Goal: Task Accomplishment & Management: Manage account settings

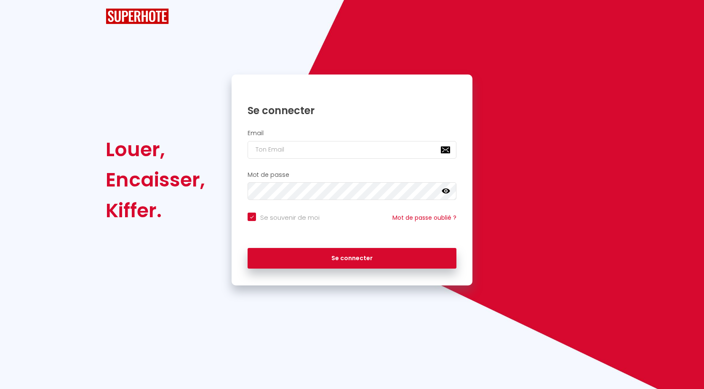
checkbox input "true"
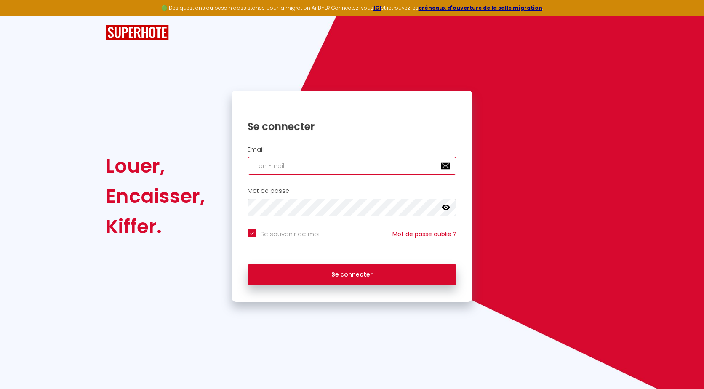
click at [293, 164] on input "email" at bounding box center [352, 166] width 209 height 18
type input "[PERSON_NAME][EMAIL_ADDRESS][DOMAIN_NAME]"
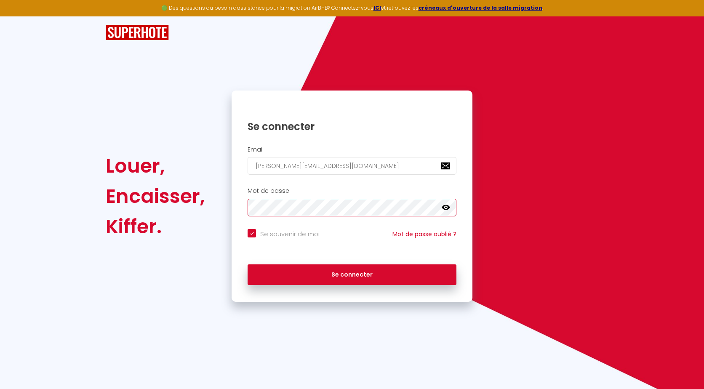
click at [248, 264] on button "Se connecter" at bounding box center [352, 274] width 209 height 21
checkbox input "true"
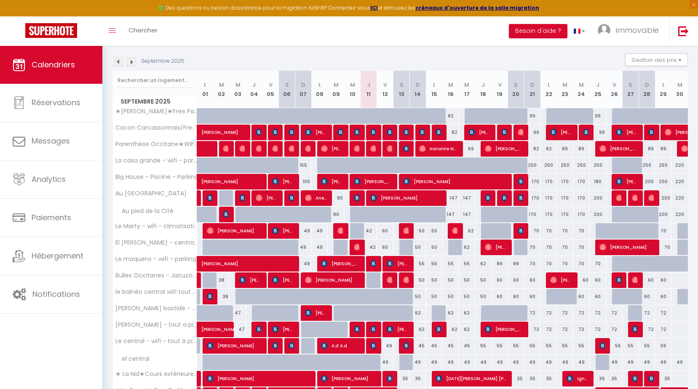
scroll to position [84, 0]
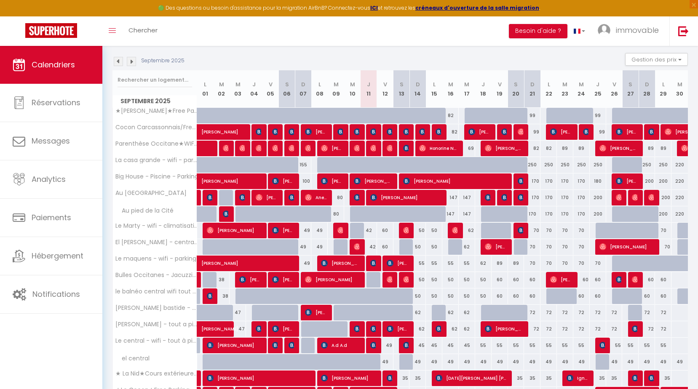
click at [373, 227] on div "42" at bounding box center [368, 231] width 16 height 16
type input "42"
type input "Jeu 11 Septembre 2025"
type input "Ven 12 Septembre 2025"
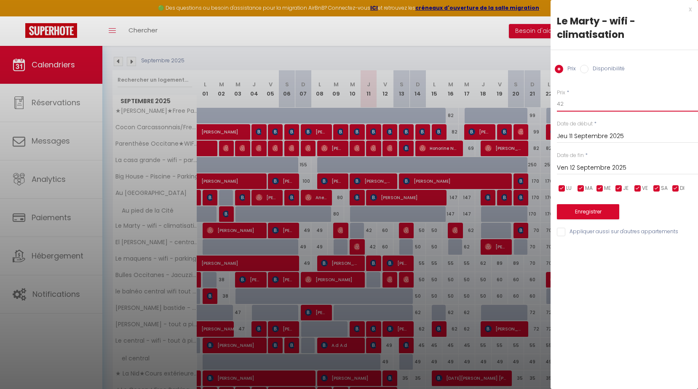
drag, startPoint x: 526, startPoint y: 101, endPoint x: 330, endPoint y: 109, distance: 196.0
click at [422, 101] on body "🟢 Des questions ou besoin d'assistance pour la migration AirBnB? Connectez-vous…" at bounding box center [349, 217] width 698 height 510
type input "40"
click at [575, 209] on button "Enregistrer" at bounding box center [588, 211] width 62 height 15
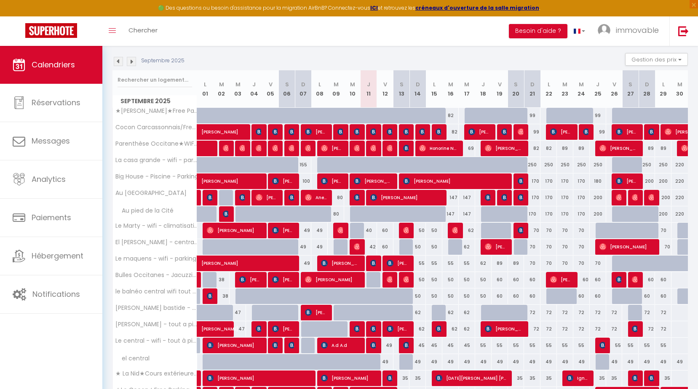
click at [371, 248] on div "42" at bounding box center [368, 247] width 16 height 16
type input "42"
type input "Jeu 11 Septembre 2025"
type input "Ven 12 Septembre 2025"
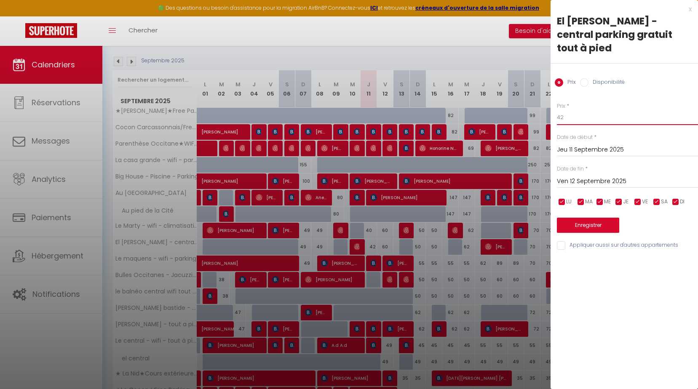
click at [573, 110] on input "42" at bounding box center [627, 117] width 141 height 15
type input "40"
click at [616, 218] on button "Enregistrer" at bounding box center [588, 225] width 62 height 15
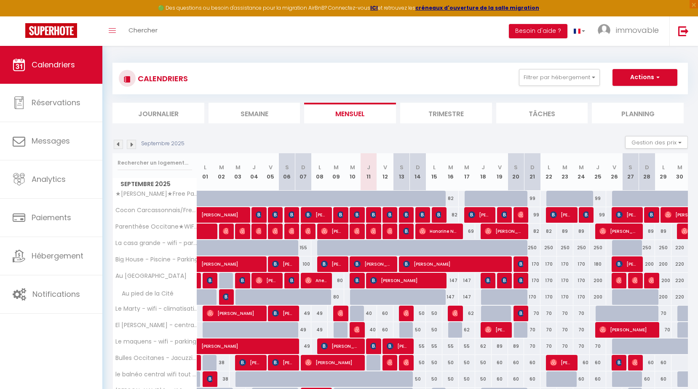
scroll to position [0, 0]
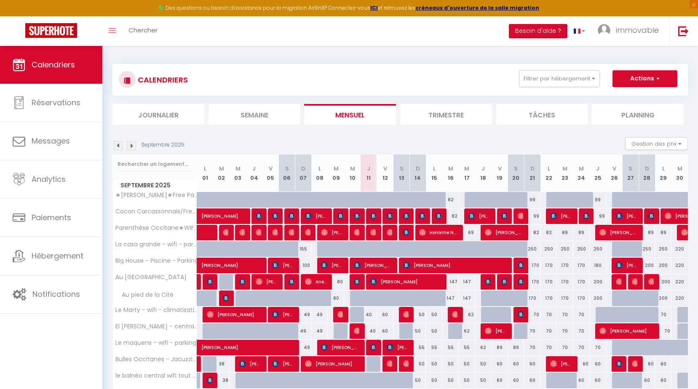
click at [454, 115] on li "Trimestre" at bounding box center [446, 114] width 92 height 21
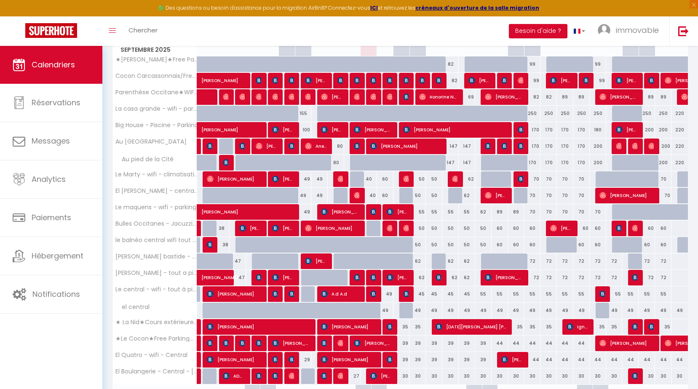
scroll to position [168, 0]
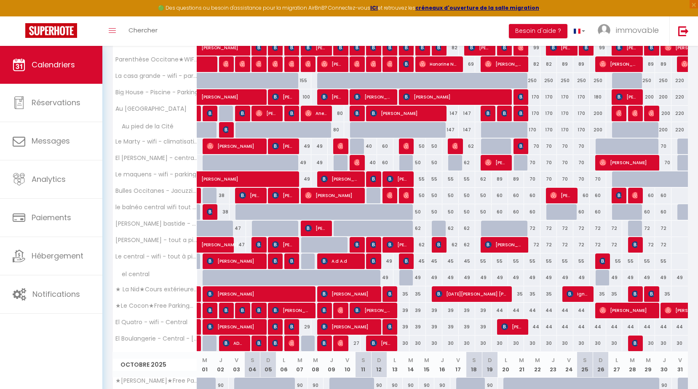
drag, startPoint x: 404, startPoint y: 326, endPoint x: 582, endPoint y: 278, distance: 184.7
click at [404, 326] on div "39" at bounding box center [401, 327] width 16 height 16
type input "39"
type input "Sam 13 Septembre 2025"
type input "Dim 14 Septembre 2025"
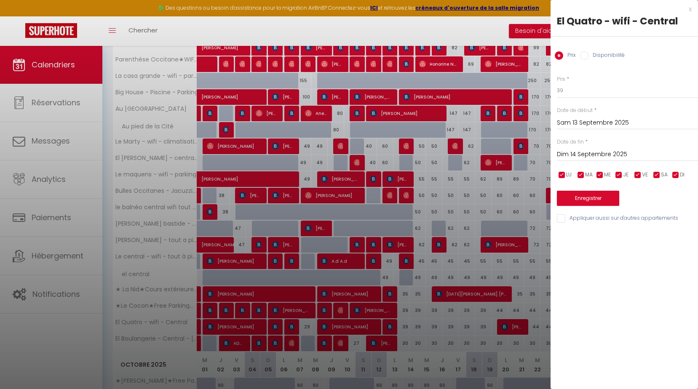
click at [565, 117] on div "[PERSON_NAME] 13 Septembre 2025 < [DATE] > Dim Lun Mar Mer Jeu Ven Sam 1 2 3 4 …" at bounding box center [627, 122] width 141 height 15
click at [574, 127] on input "Sam 13 Septembre 2025" at bounding box center [627, 122] width 141 height 11
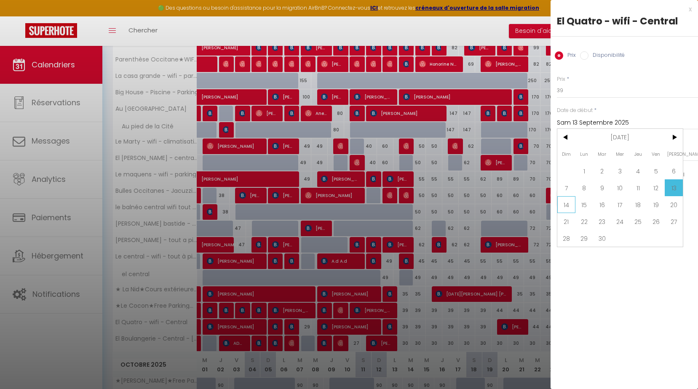
click at [563, 197] on span "14" at bounding box center [566, 204] width 18 height 17
type input "Dim 14 Septembre 2025"
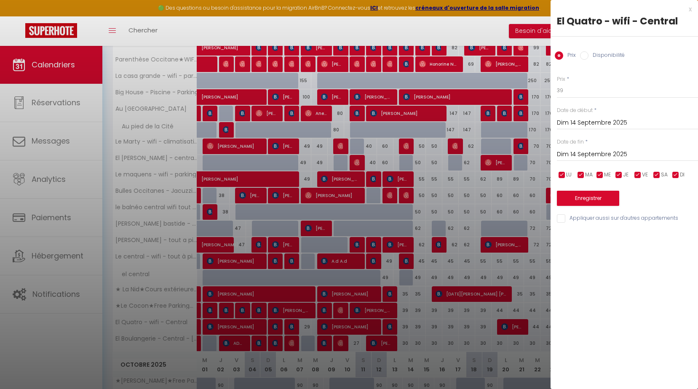
click at [589, 156] on input "Dim 14 Septembre 2025" at bounding box center [627, 154] width 141 height 11
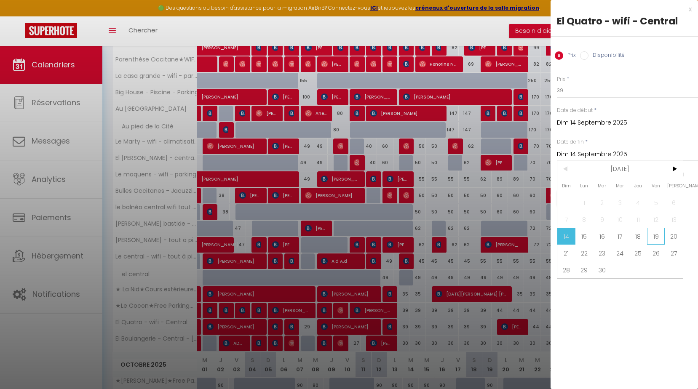
click at [654, 236] on span "19" at bounding box center [656, 236] width 18 height 17
type input "Ven 19 Septembre 2025"
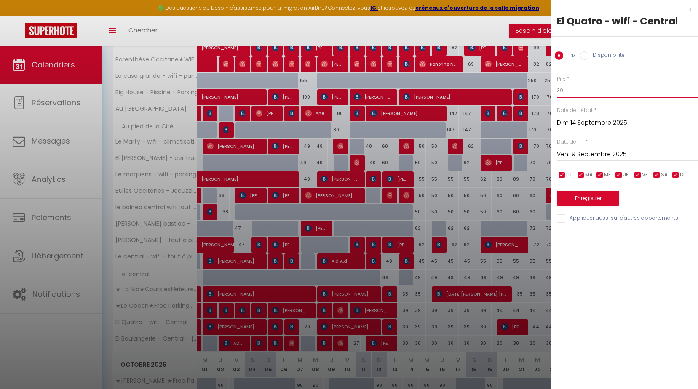
click at [573, 95] on input "39" at bounding box center [627, 90] width 141 height 15
type input "35"
click at [603, 199] on button "Enregistrer" at bounding box center [588, 198] width 62 height 15
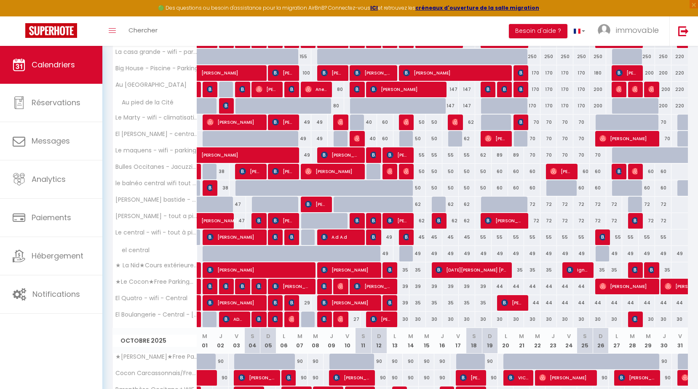
scroll to position [211, 0]
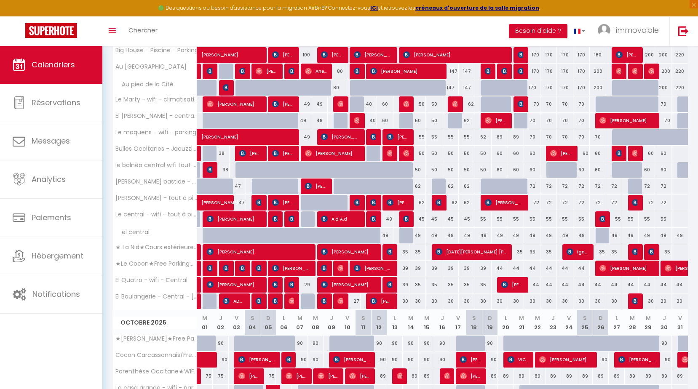
drag, startPoint x: 422, startPoint y: 137, endPoint x: 523, endPoint y: 102, distance: 106.5
click at [422, 137] on div "55" at bounding box center [417, 137] width 16 height 16
type input "55"
type input "Dim 14 Septembre 2025"
type input "Lun 15 Septembre 2025"
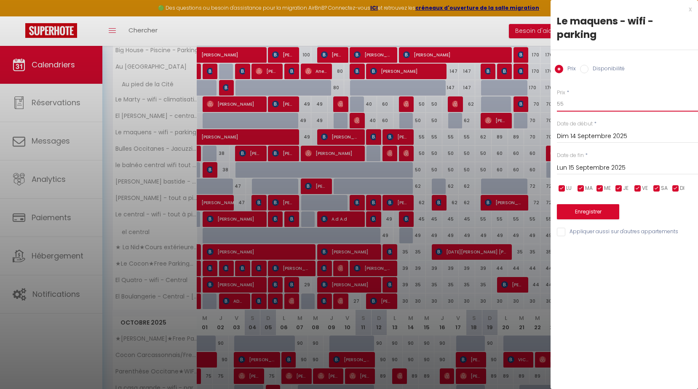
drag, startPoint x: 570, startPoint y: 109, endPoint x: 523, endPoint y: 112, distance: 47.7
type input "50"
click at [566, 168] on input "Lun 15 Septembre 2025" at bounding box center [627, 168] width 141 height 11
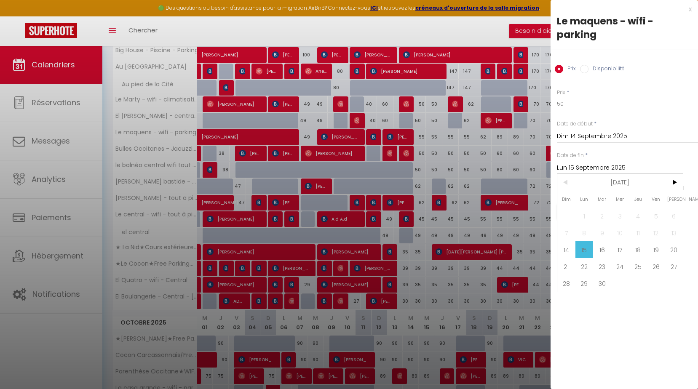
drag, startPoint x: 654, startPoint y: 248, endPoint x: 625, endPoint y: 235, distance: 31.1
click at [654, 248] on span "19" at bounding box center [656, 249] width 18 height 17
type input "Ven 19 Septembre 2025"
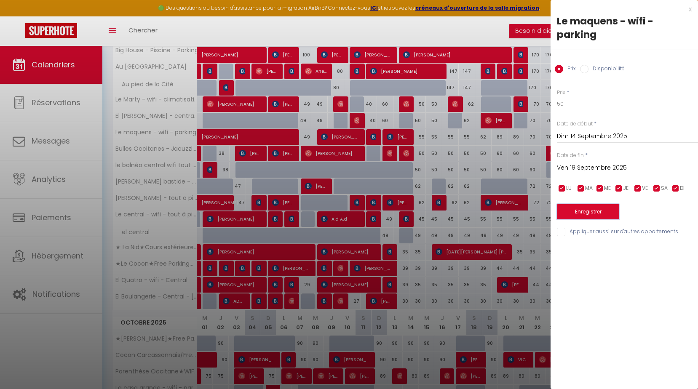
click at [595, 212] on button "Enregistrer" at bounding box center [588, 211] width 62 height 15
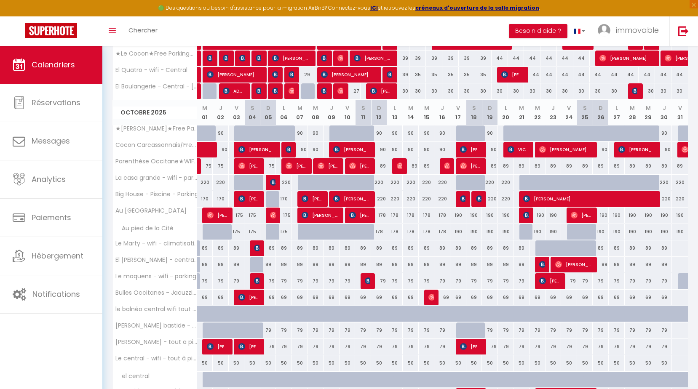
scroll to position [421, 0]
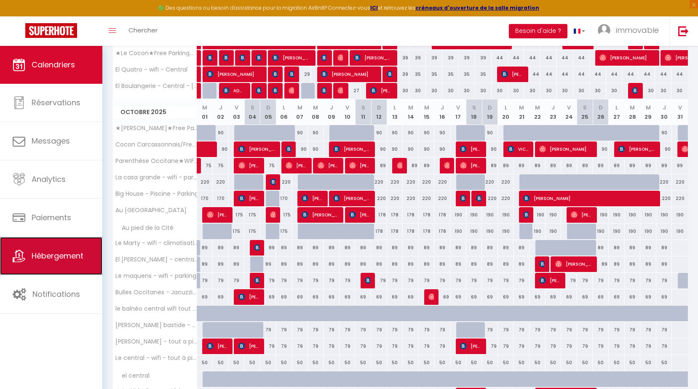
click at [50, 259] on span "Hébergement" at bounding box center [58, 256] width 52 height 11
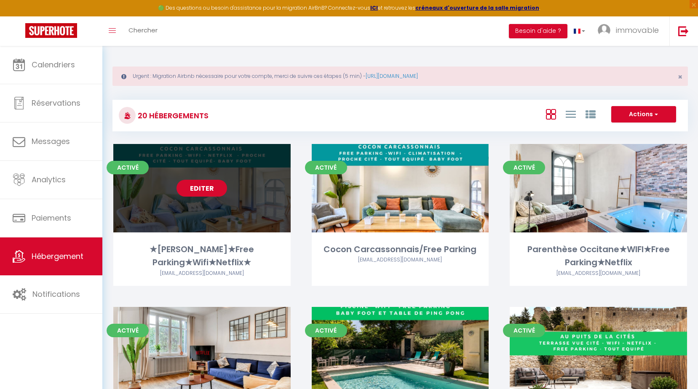
click at [200, 188] on link "Editer" at bounding box center [201, 188] width 51 height 17
select select "3"
select select "2"
select select "1"
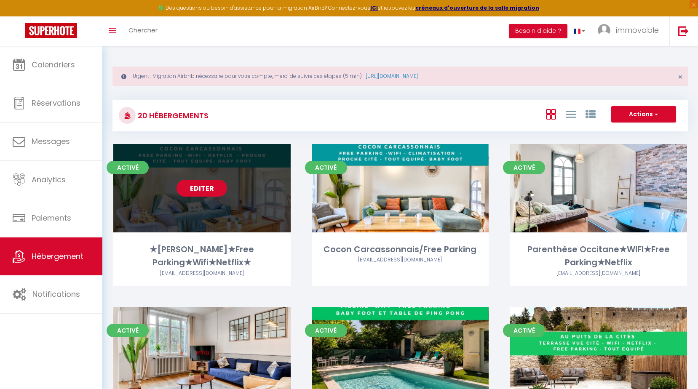
select select "28"
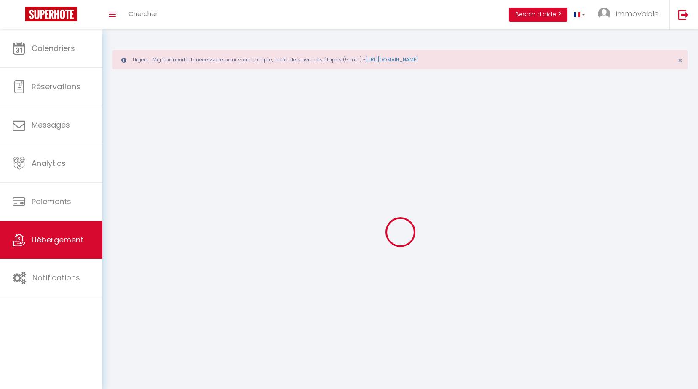
select select
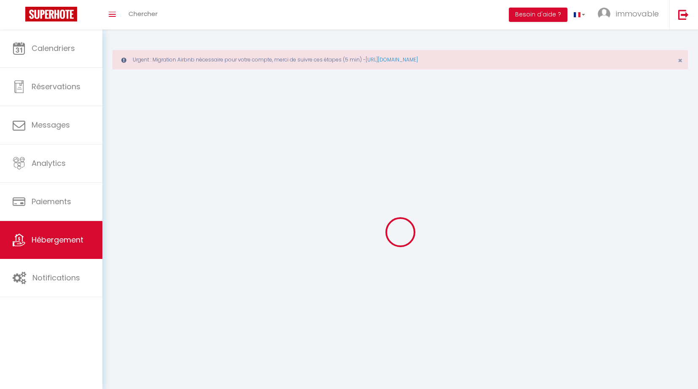
select select
checkbox input "false"
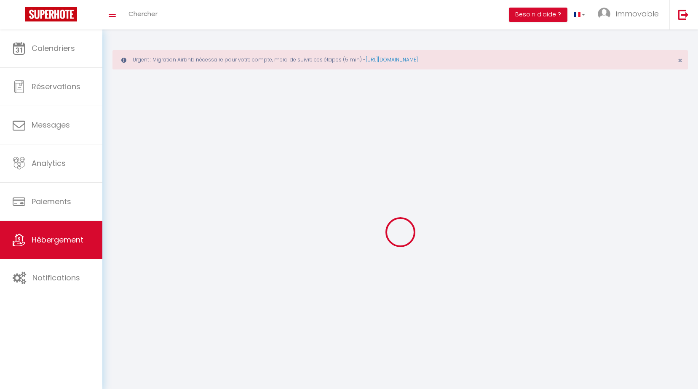
select select
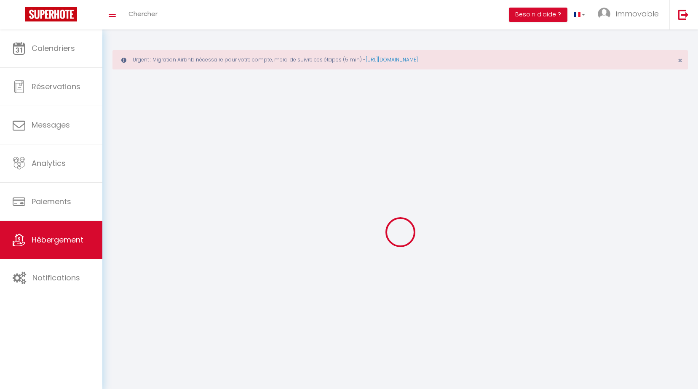
select select
checkbox input "false"
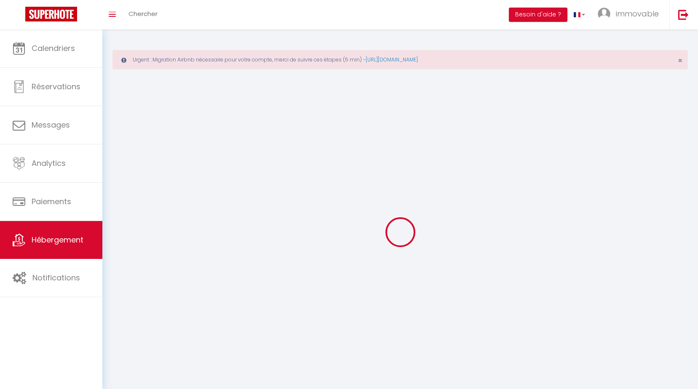
checkbox input "false"
select select
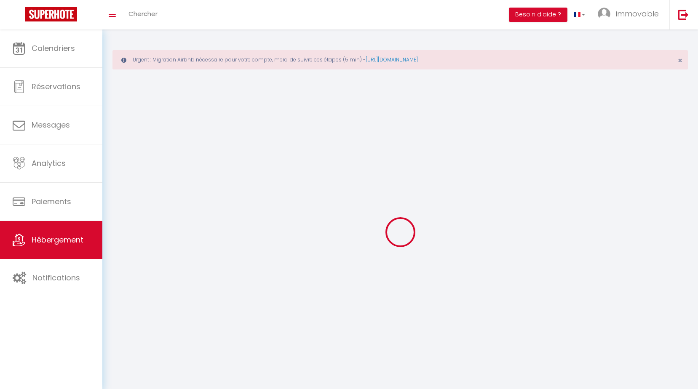
select select
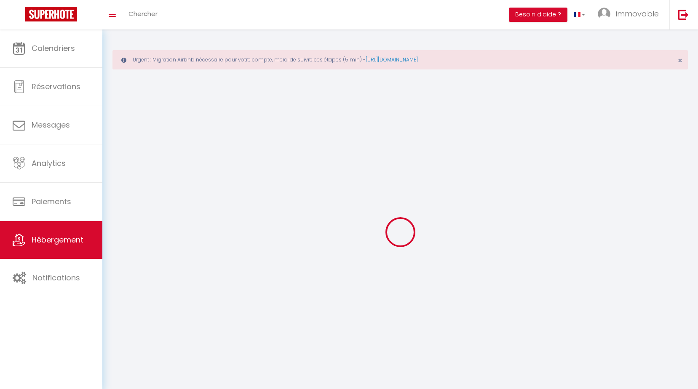
checkbox input "false"
select select
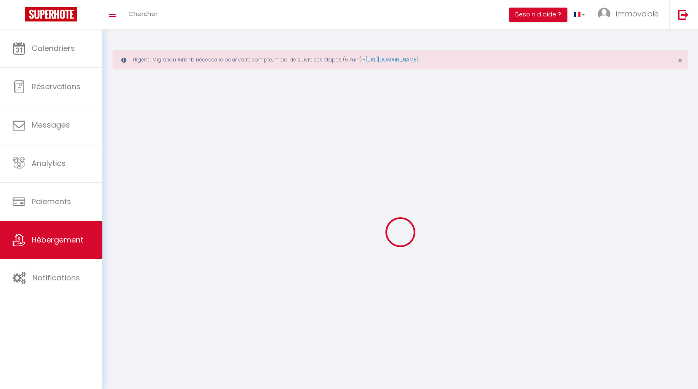
select select
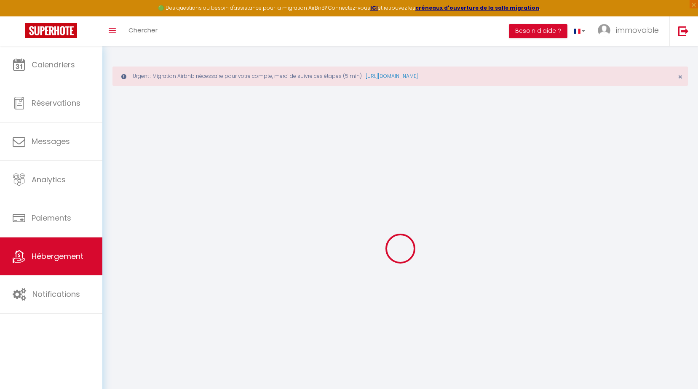
select select
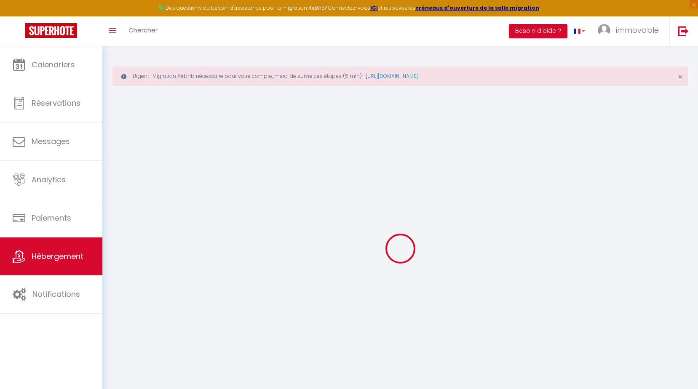
select select
checkbox input "false"
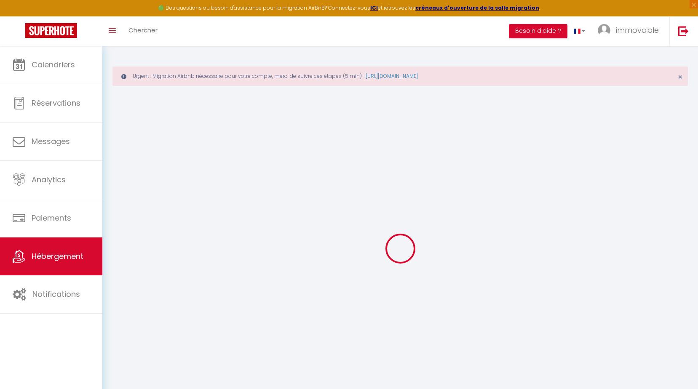
select select
type input "★[PERSON_NAME]★Free Parking★Wifi★Netflix★"
type input "[PERSON_NAME]"
select select "8"
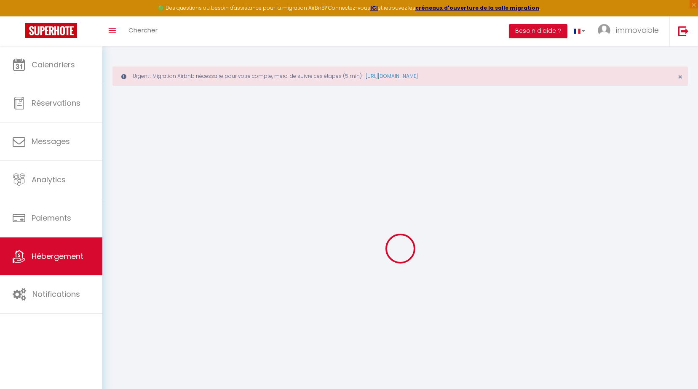
select select "3"
select select "2"
type input "124"
type input "5"
type input "29"
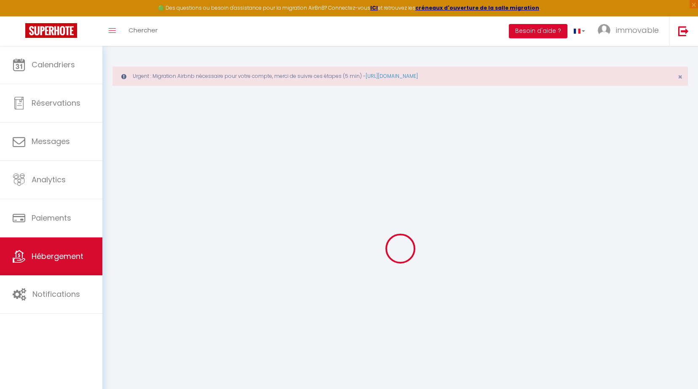
select select
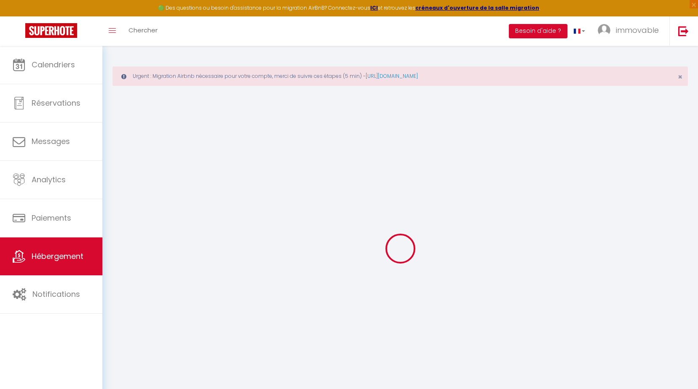
type input "[STREET_ADDRESS]"
type input "11000"
type input "[GEOGRAPHIC_DATA]"
type input "[PERSON_NAME][EMAIL_ADDRESS][DOMAIN_NAME]"
select select
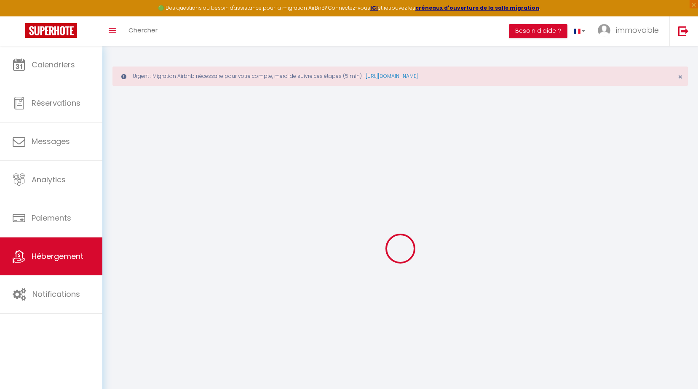
checkbox input "false"
type input "0"
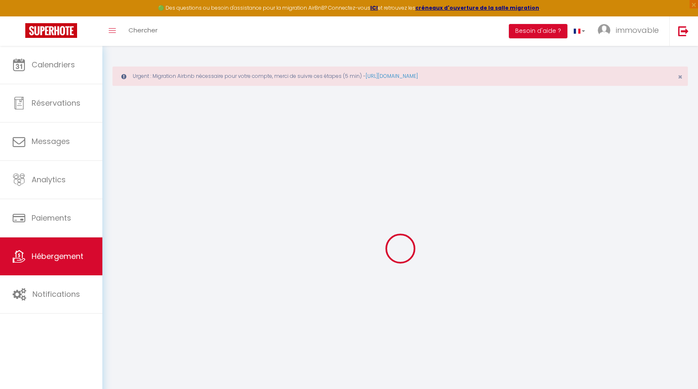
type input "0"
select select
select select "+ 5 %"
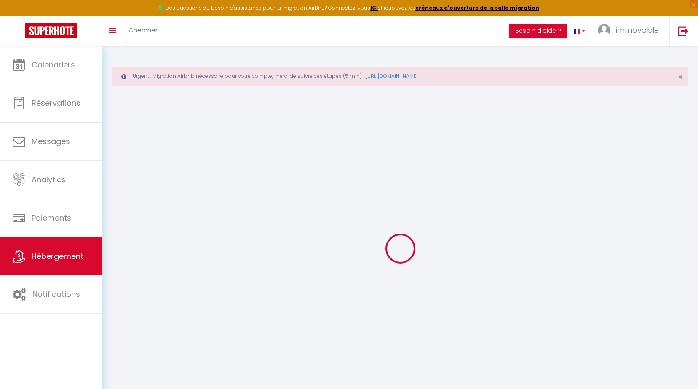
select select "+ 30 %"
select select
checkbox input "false"
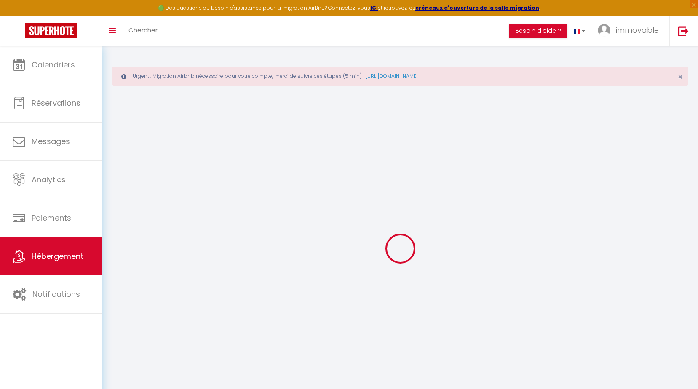
checkbox input "false"
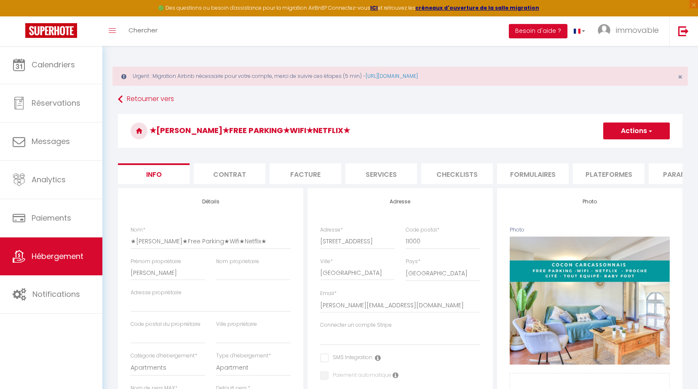
click at [590, 171] on li "Plateformes" at bounding box center [609, 173] width 72 height 21
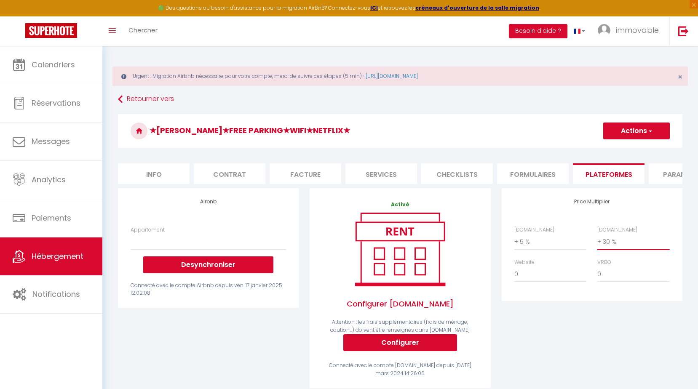
click at [623, 244] on select "0 + 1 % + 2 % + 3 % + 4 % + 5 % + 6 % + 7 % + 8 % + 9 %" at bounding box center [633, 242] width 72 height 16
select select "+ 34 %"
click at [597, 240] on select "0 + 1 % + 2 % + 3 % + 4 % + 5 % + 6 % + 7 % + 8 % + 9 %" at bounding box center [633, 242] width 72 height 16
click at [622, 130] on button "Actions" at bounding box center [636, 131] width 67 height 17
click at [621, 144] on link "Enregistrer" at bounding box center [636, 149] width 67 height 11
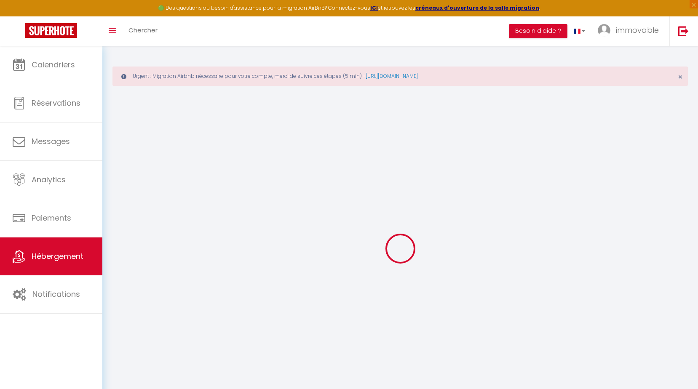
select select
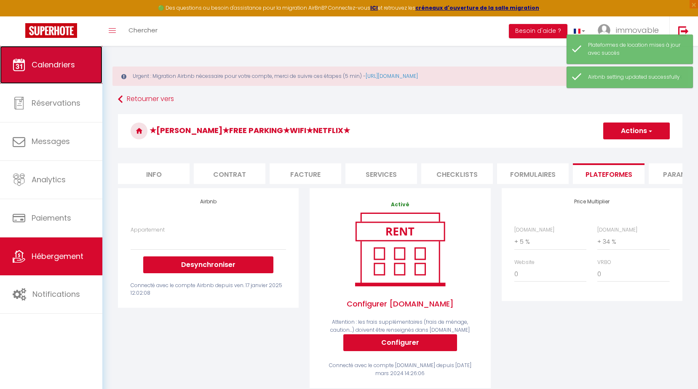
click at [51, 68] on span "Calendriers" at bounding box center [53, 64] width 43 height 11
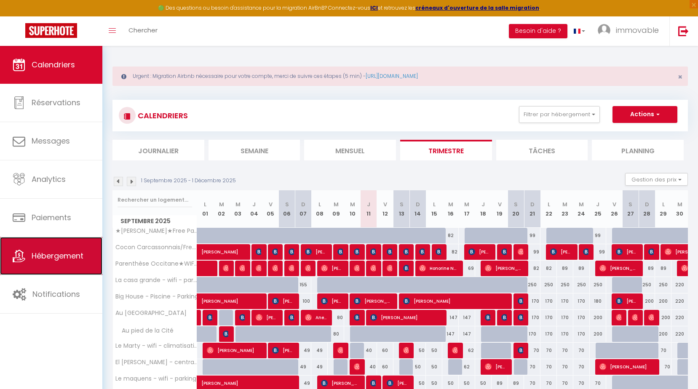
click at [63, 262] on link "Hébergement" at bounding box center [51, 256] width 102 height 38
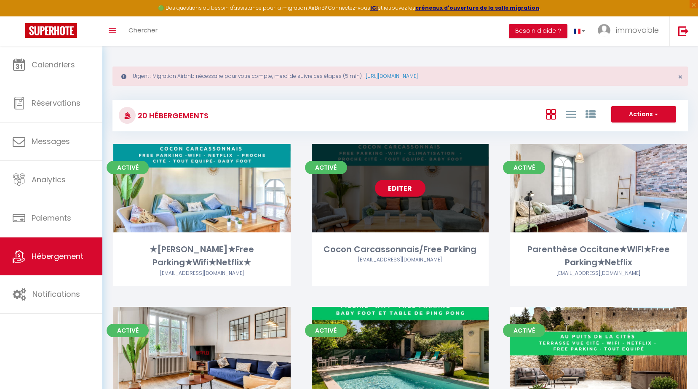
click at [400, 194] on link "Editer" at bounding box center [400, 188] width 51 height 17
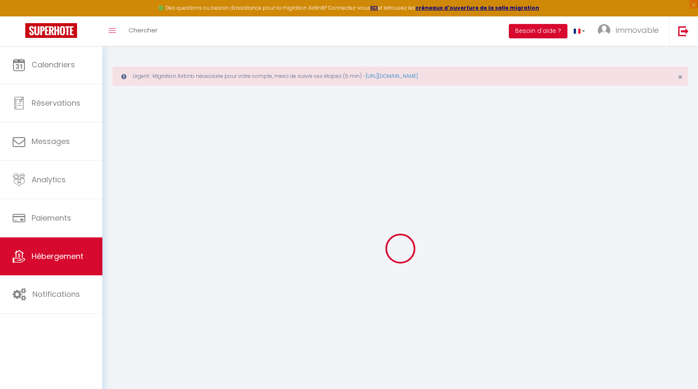
select select "+ 5 %"
select select "+ 20 %"
select select
checkbox input "false"
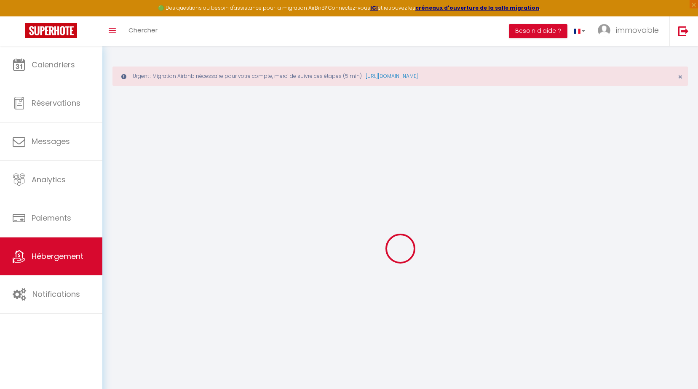
checkbox input "false"
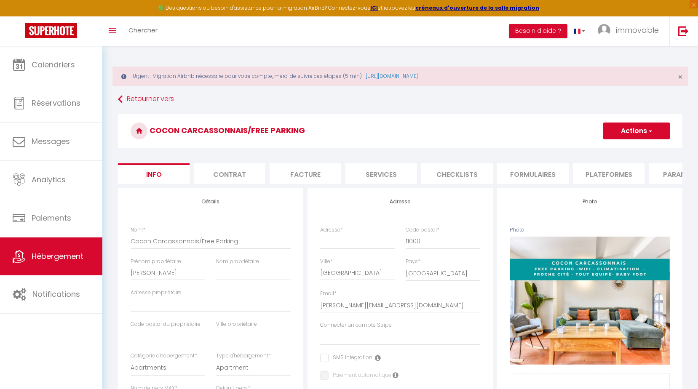
click at [590, 179] on li "Plateformes" at bounding box center [609, 173] width 72 height 21
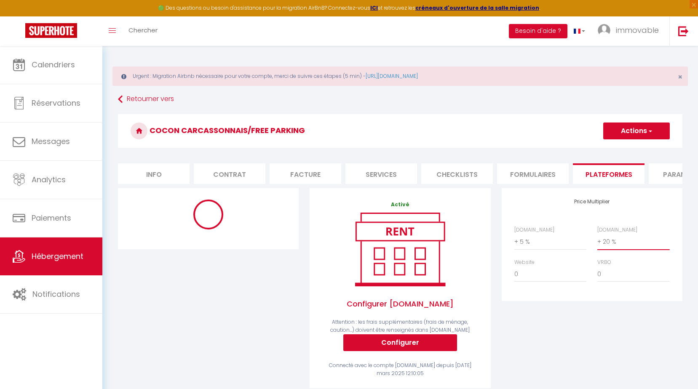
click at [620, 250] on select "0 + 1 % + 2 % + 3 % + 4 % + 5 % + 6 % + 7 % + 8 % + 9 %" at bounding box center [633, 242] width 72 height 16
select select "+ 28 %"
click at [597, 240] on select "0 + 1 % + 2 % + 3 % + 4 % + 5 % + 6 % + 7 % + 8 % + 9 %" at bounding box center [633, 242] width 72 height 16
click at [622, 134] on button "Actions" at bounding box center [636, 131] width 67 height 17
select select "1085-1384630837962859011"
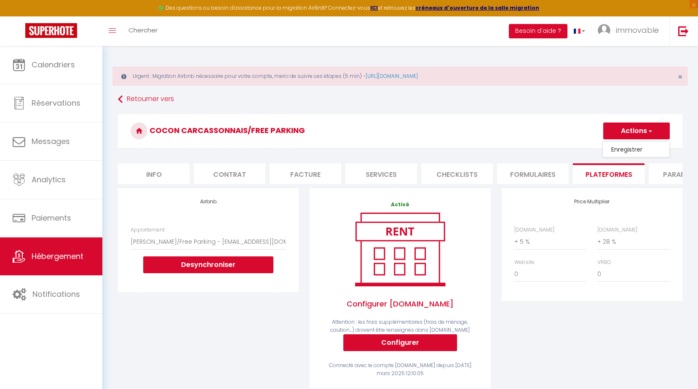
click at [625, 149] on link "Enregistrer" at bounding box center [636, 149] width 67 height 11
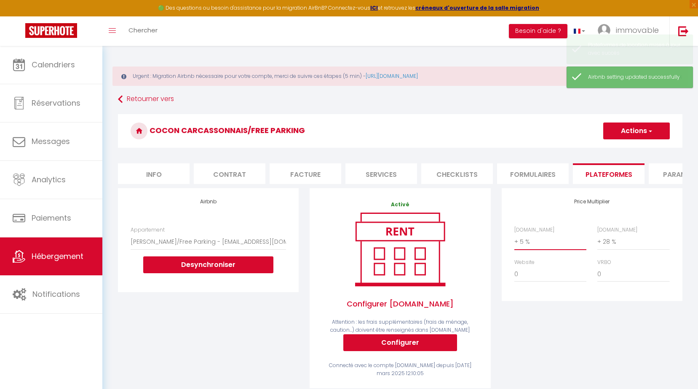
click at [554, 245] on select "0 + 1 % + 2 % + 3 % + 4 % + 5 % + 6 % + 7 % + 8 % + 9 %" at bounding box center [550, 242] width 72 height 16
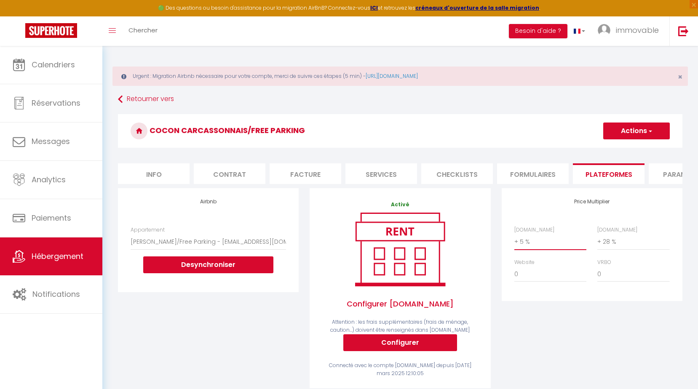
select select "+ 8 %"
click at [514, 240] on select "0 + 1 % + 2 % + 3 % + 4 % + 5 % + 6 % + 7 % + 8 % + 9 %" at bounding box center [550, 242] width 72 height 16
click at [626, 140] on h3 "Cocon Carcassonnais/Free Parking" at bounding box center [400, 131] width 564 height 34
click at [624, 133] on button "Actions" at bounding box center [636, 131] width 67 height 17
click at [619, 149] on link "Enregistrer" at bounding box center [636, 149] width 67 height 11
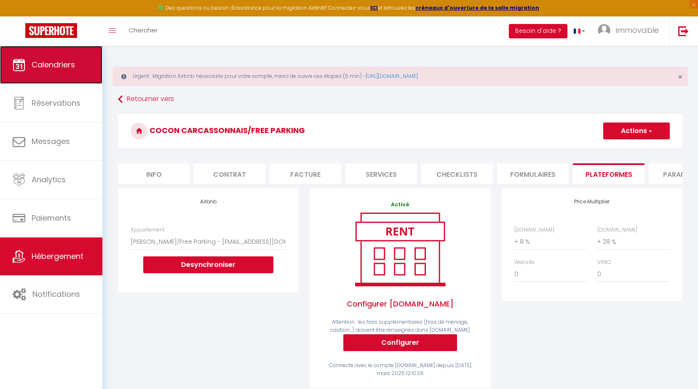
click at [35, 73] on link "Calendriers" at bounding box center [51, 65] width 102 height 38
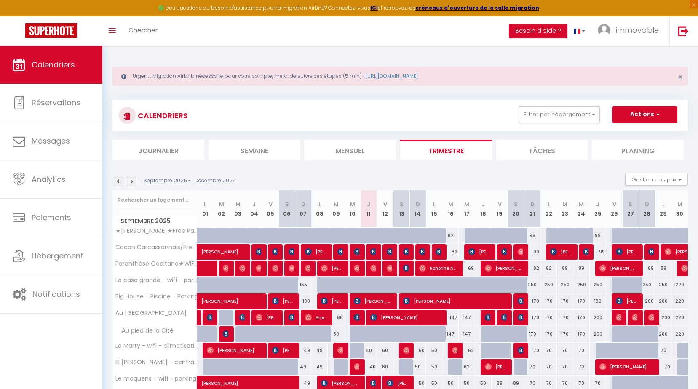
drag, startPoint x: 472, startPoint y: 271, endPoint x: 492, endPoint y: 203, distance: 70.9
click at [472, 271] on div "69" at bounding box center [467, 269] width 16 height 16
type input "69"
type input "Mer 17 Septembre 2025"
type input "Jeu 18 Septembre 2025"
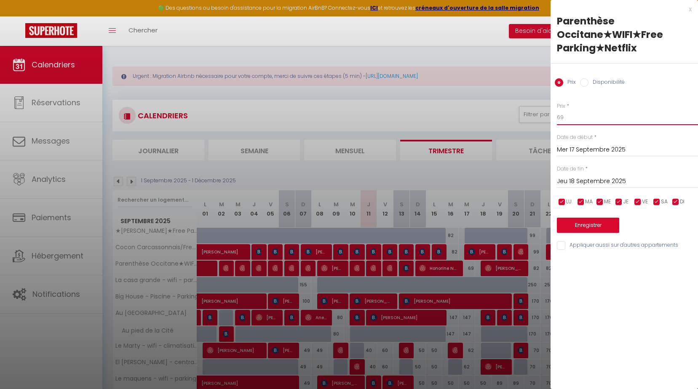
drag, startPoint x: 580, startPoint y: 116, endPoint x: 536, endPoint y: 116, distance: 43.8
type input "65"
click at [595, 223] on button "Enregistrer" at bounding box center [588, 225] width 62 height 15
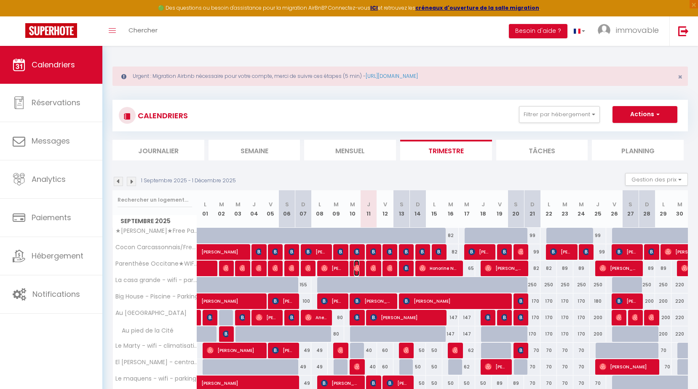
click at [355, 265] on img at bounding box center [357, 268] width 7 height 7
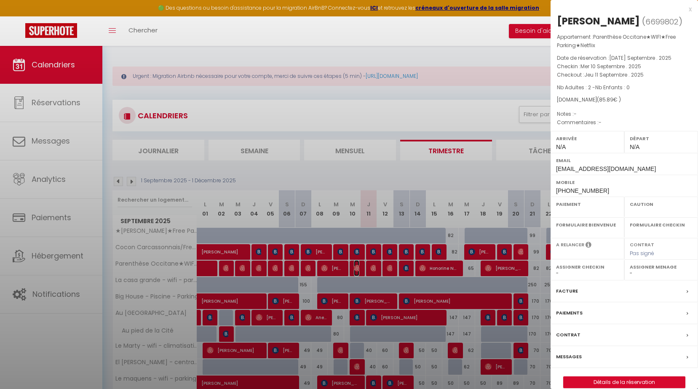
select select "OK"
select select "0"
select select "1"
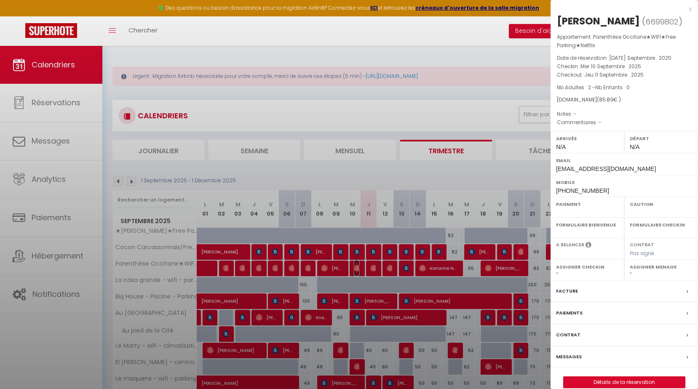
select select
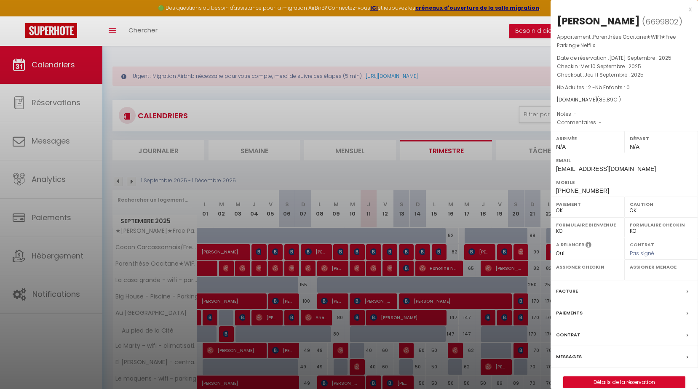
click at [689, 7] on div "x" at bounding box center [620, 9] width 141 height 10
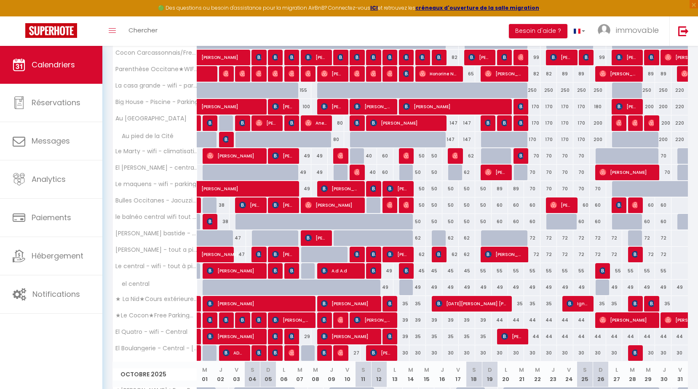
scroll to position [211, 0]
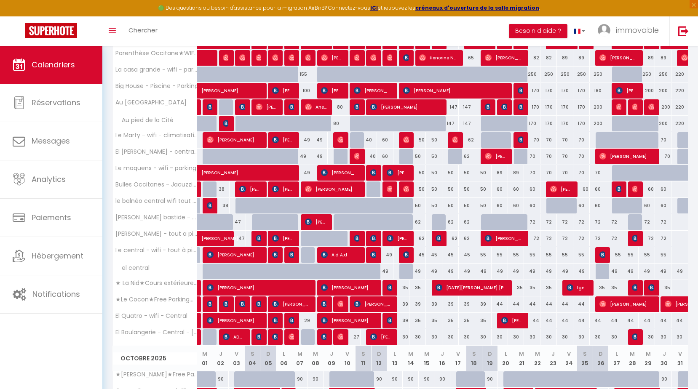
click at [414, 219] on div "62" at bounding box center [417, 222] width 16 height 16
type input "62"
type input "Dim 14 Septembre 2025"
type input "Lun 15 Septembre 2025"
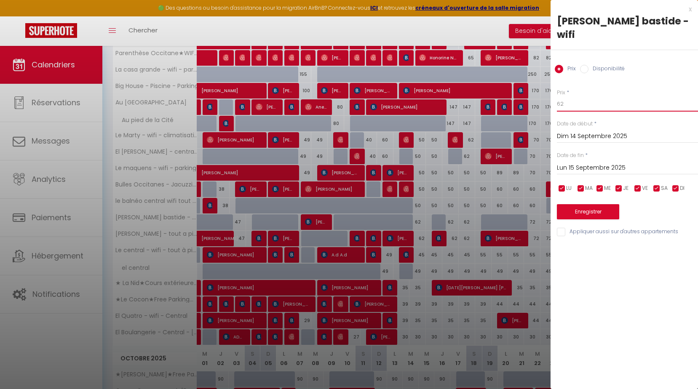
drag, startPoint x: 487, startPoint y: 97, endPoint x: 351, endPoint y: 98, distance: 136.0
type input "57"
click at [581, 204] on button "Enregistrer" at bounding box center [588, 211] width 62 height 15
